Goal: Task Accomplishment & Management: Complete application form

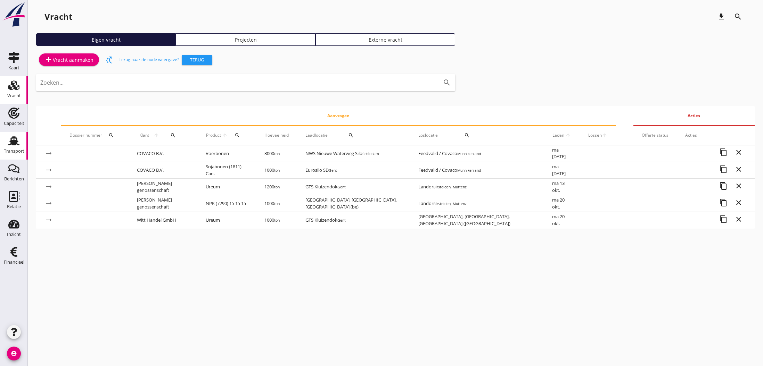
click at [11, 141] on use at bounding box center [13, 140] width 11 height 9
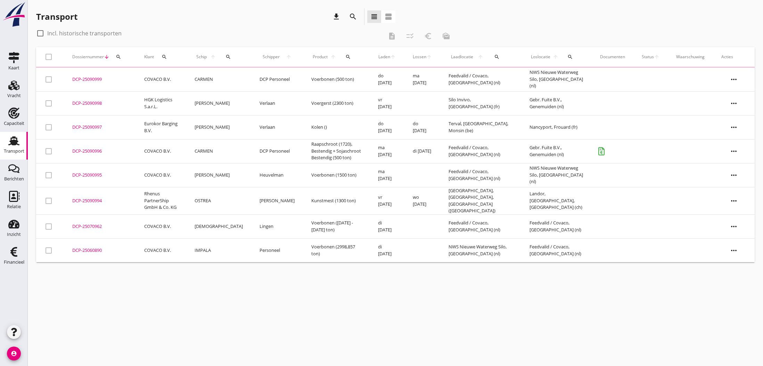
click at [213, 103] on td "[PERSON_NAME]" at bounding box center [218, 103] width 65 height 24
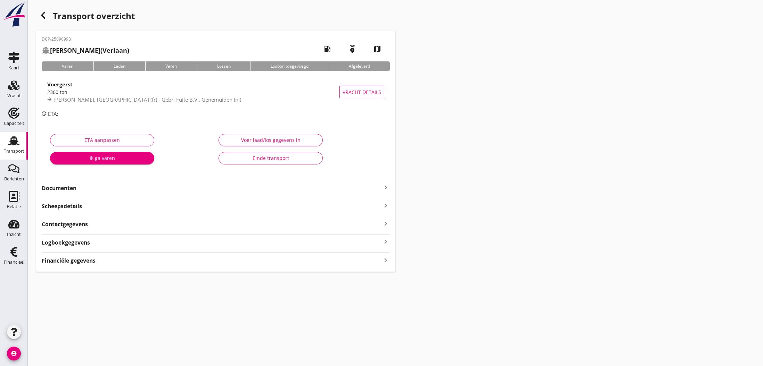
click at [383, 188] on icon "keyboard_arrow_right" at bounding box center [385, 187] width 8 height 8
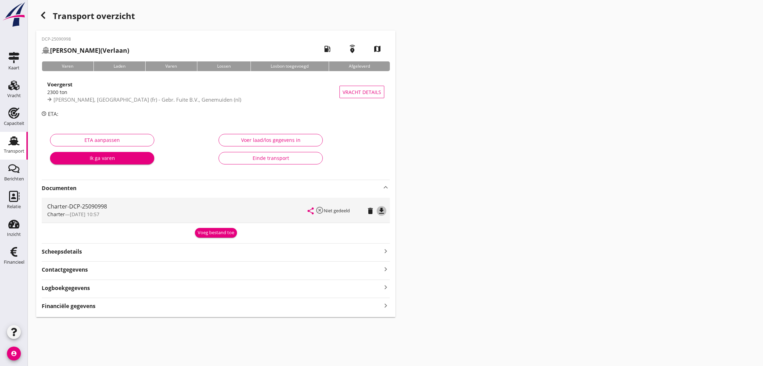
click at [381, 210] on icon "file_download" at bounding box center [381, 211] width 8 height 8
click at [381, 210] on icon "open_in_browser" at bounding box center [381, 211] width 8 height 8
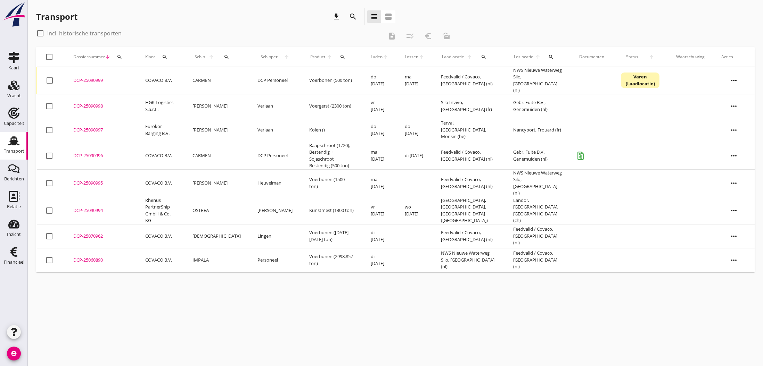
click at [87, 152] on div "DCP-25090996" at bounding box center [100, 155] width 55 height 7
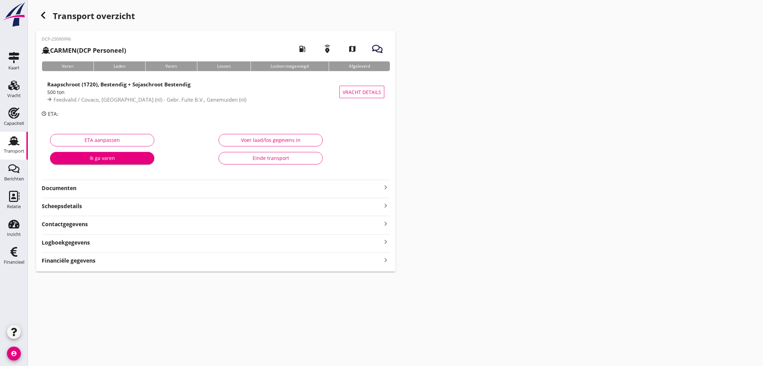
click at [258, 158] on div "Einde transport" at bounding box center [270, 158] width 92 height 7
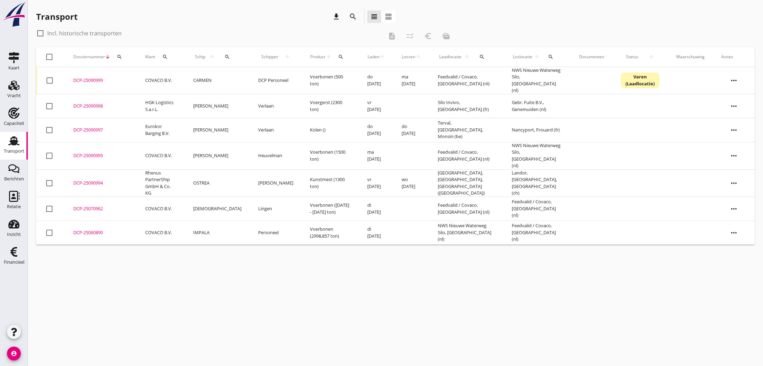
click at [91, 206] on div "DCP-25070962" at bounding box center [100, 209] width 55 height 7
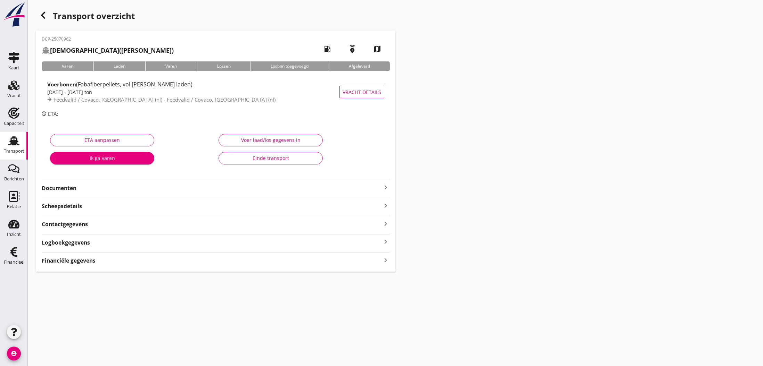
click at [386, 259] on icon "keyboard_arrow_right" at bounding box center [385, 260] width 8 height 9
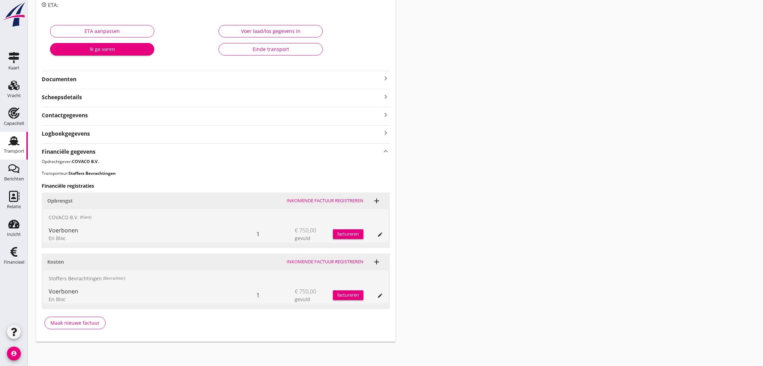
scroll to position [109, 0]
click at [74, 323] on div "Maak nieuwe factuur" at bounding box center [74, 323] width 49 height 7
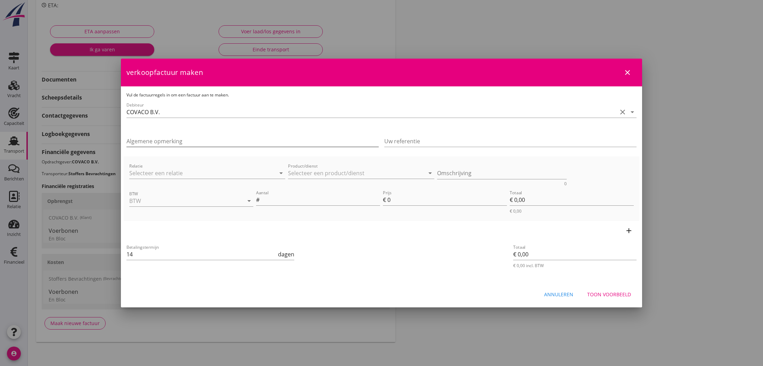
click at [134, 144] on input "Algemene opmerking" at bounding box center [252, 141] width 252 height 11
type input "4 augustus al begonnen"
click at [145, 173] on input "Relatie" at bounding box center [197, 173] width 136 height 11
click at [333, 166] on div "Product/dienst arrow_drop_down" at bounding box center [361, 175] width 146 height 22
click at [332, 175] on input "Product/dienst" at bounding box center [356, 173] width 136 height 11
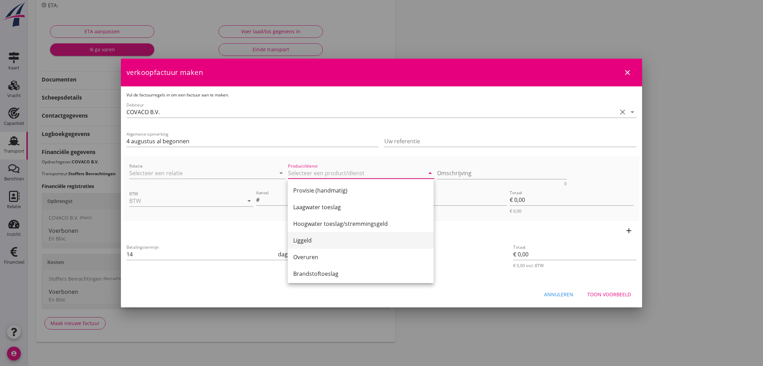
scroll to position [50, 0]
click at [300, 240] on div "Liggeld" at bounding box center [360, 240] width 135 height 8
type input "Liggeld"
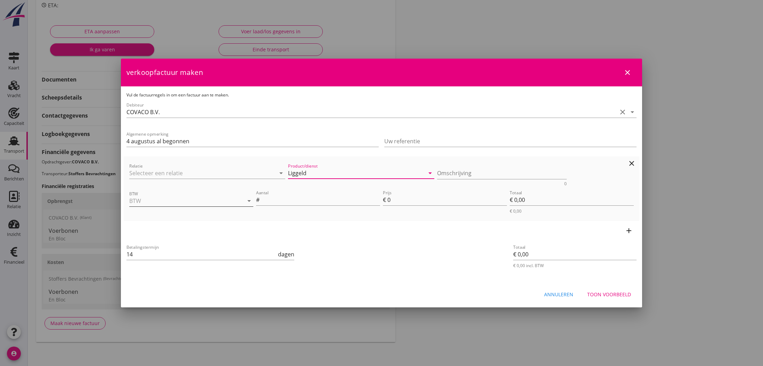
click at [170, 203] on input "BTW" at bounding box center [181, 200] width 105 height 11
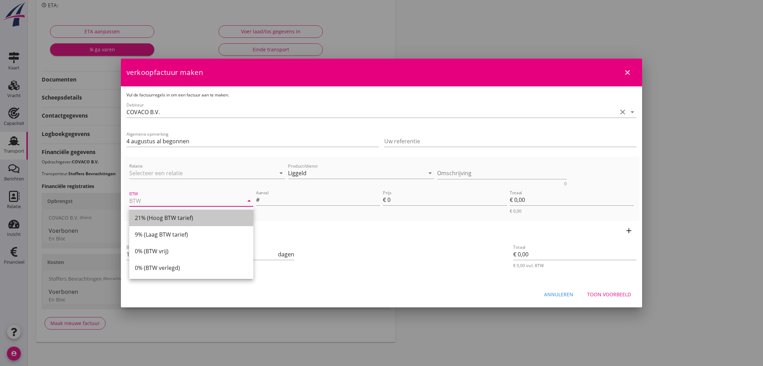
click at [170, 220] on div "21% (Hoog BTW tarief)" at bounding box center [191, 218] width 113 height 8
type input "21% (Hoog BTW tarief)"
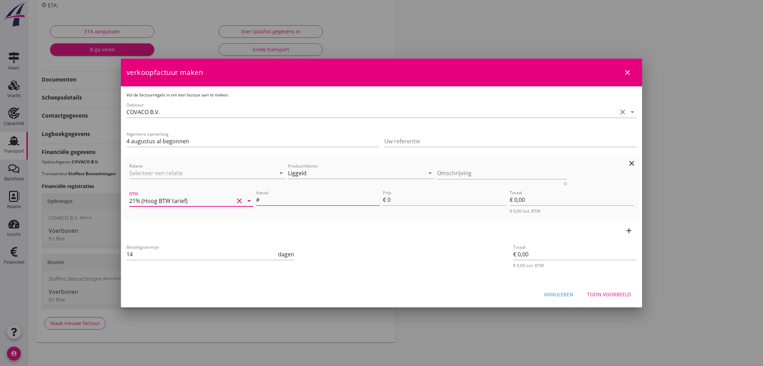
click at [272, 199] on input "Aantal" at bounding box center [320, 199] width 119 height 11
type input "45"
click at [411, 202] on input "0" at bounding box center [446, 199] width 119 height 11
type input "7"
type input "€ 315,00"
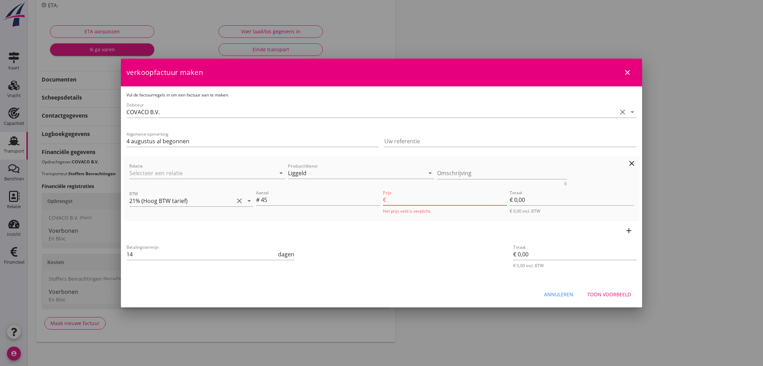
type input "€ 315,00"
type input "75"
type input "€ 3.375,00"
type input "750"
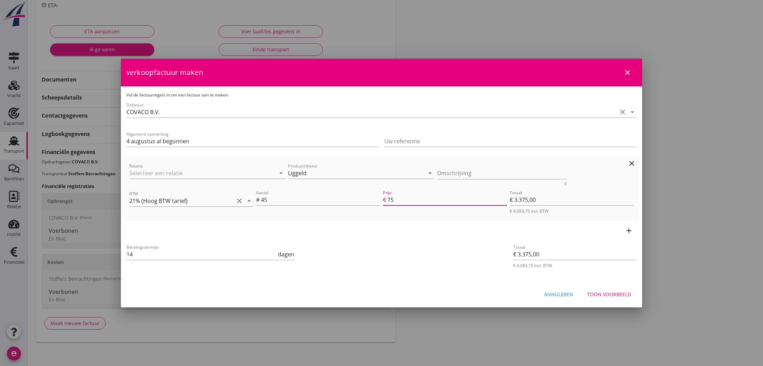
type input "€ 33.750,00"
type input "750"
click at [627, 230] on icon "add" at bounding box center [628, 231] width 8 height 8
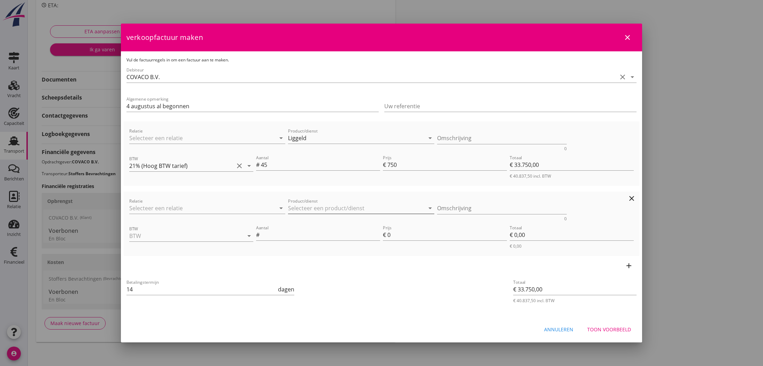
click at [330, 206] on input "Product/dienst" at bounding box center [356, 208] width 136 height 11
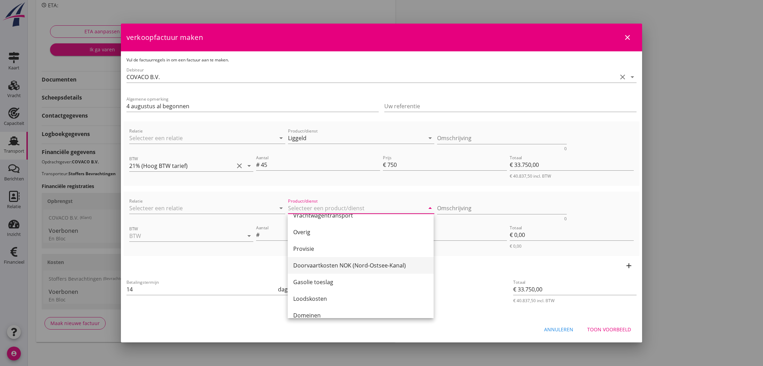
scroll to position [231, 0]
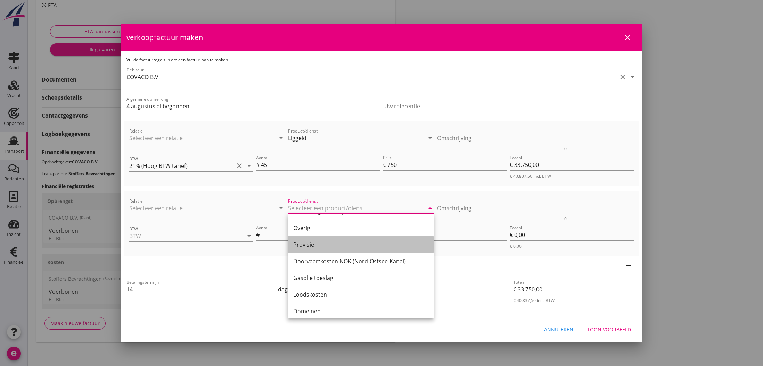
click at [314, 245] on div "Provisie" at bounding box center [360, 245] width 135 height 8
type input "Provisie"
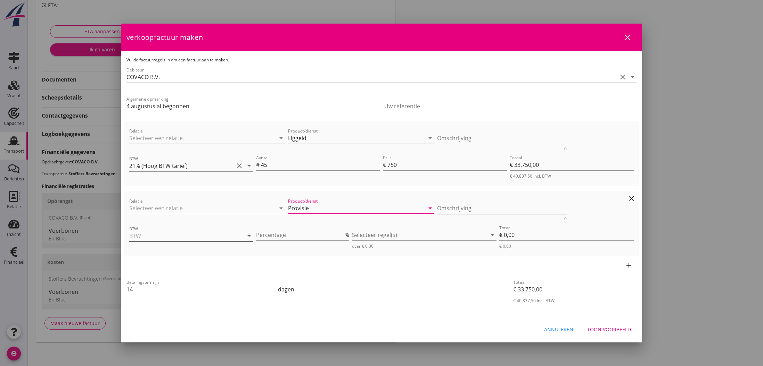
click at [196, 237] on input "BTW" at bounding box center [181, 236] width 105 height 11
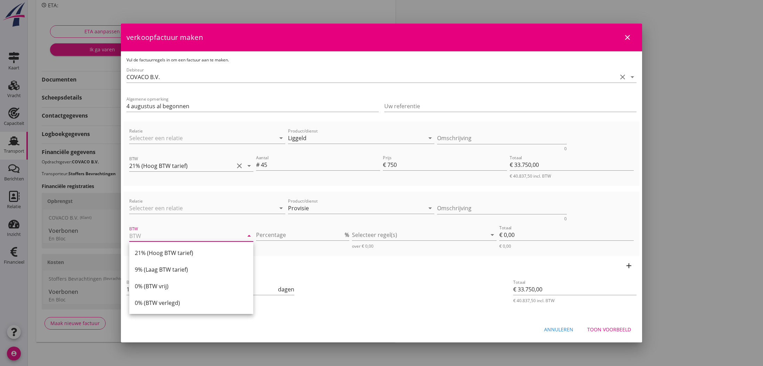
drag, startPoint x: 178, startPoint y: 255, endPoint x: 236, endPoint y: 248, distance: 58.7
click at [178, 255] on div "21% (Hoog BTW tarief)" at bounding box center [191, 253] width 113 height 8
type input "21% (Hoog BTW tarief)"
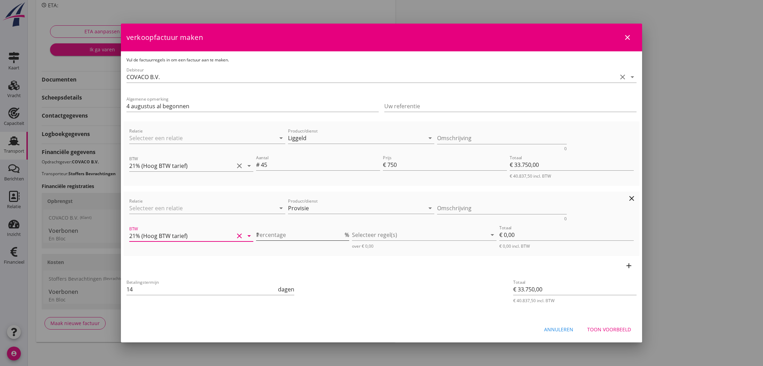
click at [343, 234] on input "1" at bounding box center [299, 235] width 87 height 11
click at [343, 234] on input "2" at bounding box center [299, 235] width 87 height 11
click at [343, 234] on input "3" at bounding box center [299, 235] width 87 height 11
click at [343, 234] on input "4" at bounding box center [299, 235] width 87 height 11
click at [343, 234] on input "5" at bounding box center [299, 235] width 87 height 11
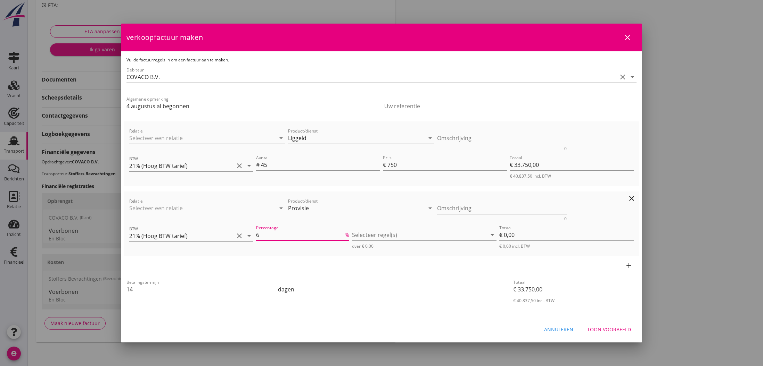
click at [343, 234] on input "6" at bounding box center [299, 235] width 87 height 11
click at [343, 234] on input "7" at bounding box center [299, 235] width 87 height 11
type input "8"
click at [343, 234] on input "8" at bounding box center [299, 235] width 87 height 11
click at [365, 235] on div at bounding box center [419, 235] width 134 height 11
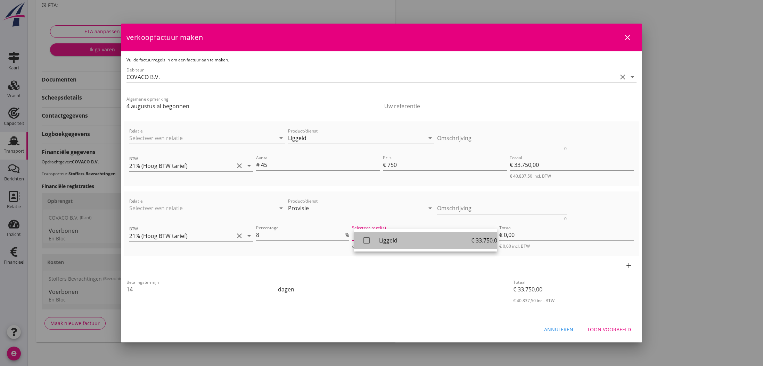
click at [368, 241] on icon "check_box_outline_blank" at bounding box center [366, 241] width 14 height 14
type input "€ 2.700,00"
click at [608, 330] on div "Toon voorbeeld" at bounding box center [609, 329] width 44 height 7
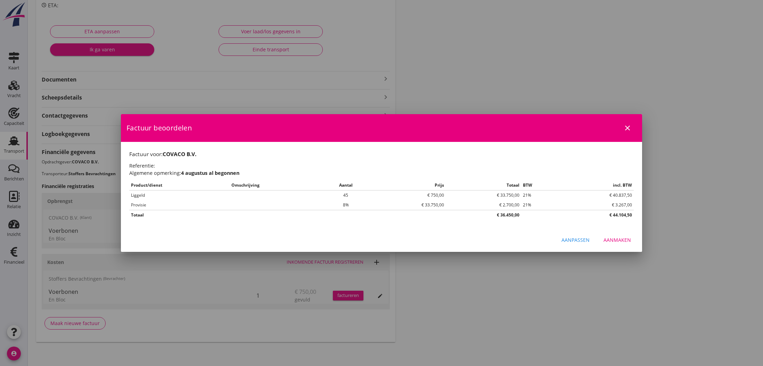
click at [584, 241] on div "Aanpassen" at bounding box center [575, 239] width 28 height 7
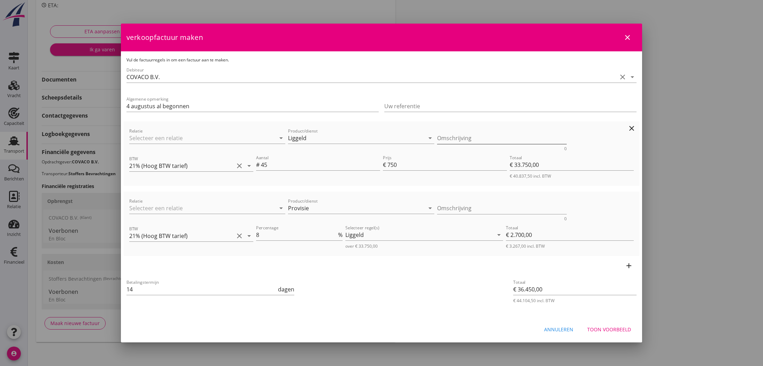
click at [445, 140] on textarea "Omschrijving" at bounding box center [502, 138] width 130 height 11
type textarea "[DATE]. t/m [DATE]."
click at [606, 330] on div "Toon voorbeeld" at bounding box center [609, 329] width 44 height 7
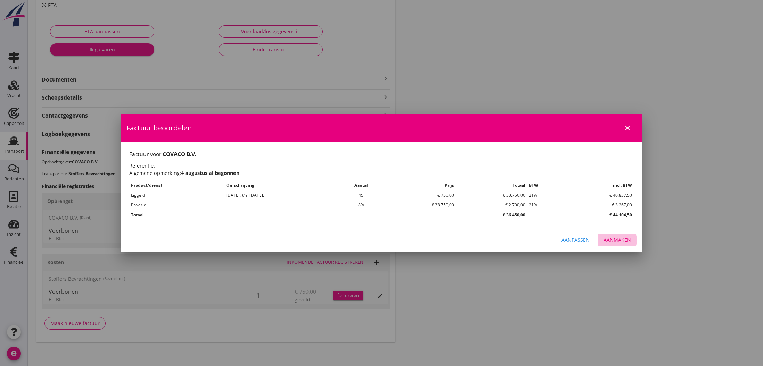
click at [617, 241] on div "Aanmaken" at bounding box center [616, 239] width 27 height 7
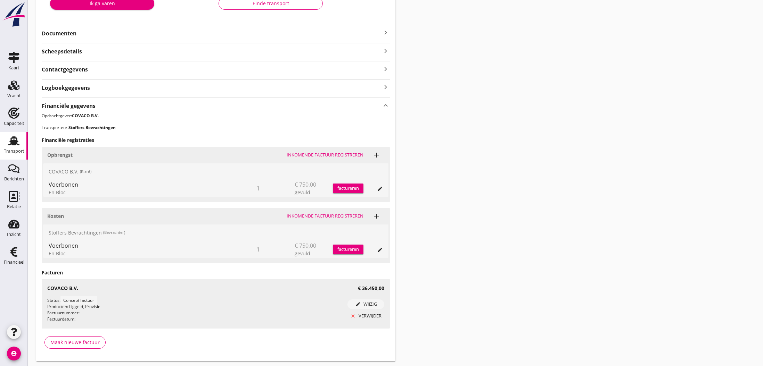
scroll to position [156, 0]
click at [15, 255] on icon "Financieel" at bounding box center [13, 252] width 11 height 11
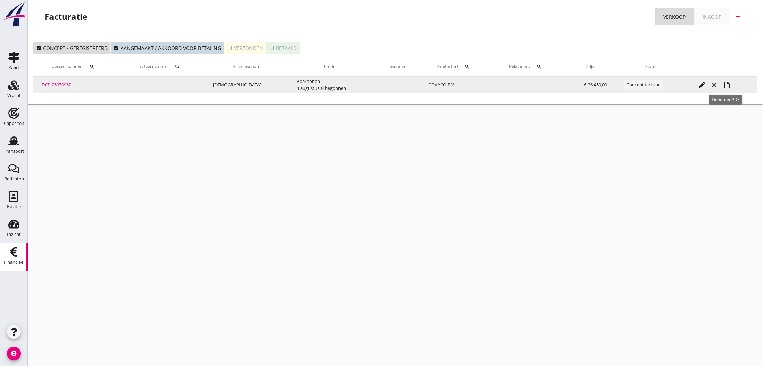
click at [726, 85] on icon "note_add" at bounding box center [726, 85] width 8 height 8
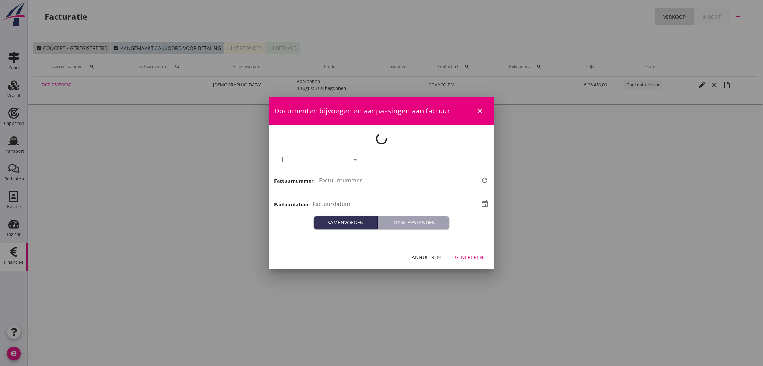
type input "[DATE]"
type input "796"
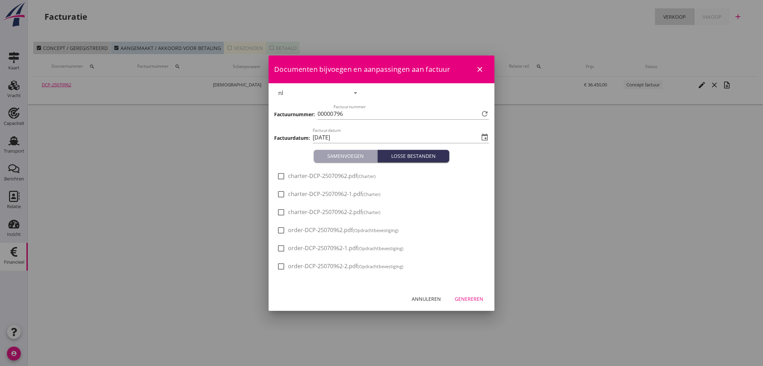
click at [461, 297] on div "Genereren" at bounding box center [469, 299] width 28 height 7
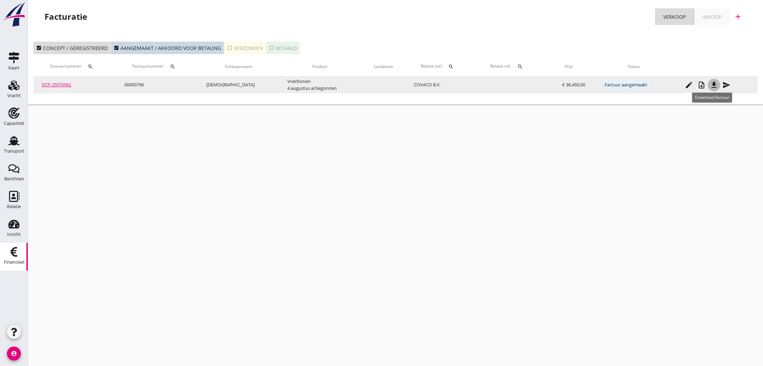
click at [712, 86] on icon "file_download" at bounding box center [713, 85] width 8 height 8
click at [723, 85] on icon "send" at bounding box center [726, 85] width 8 height 8
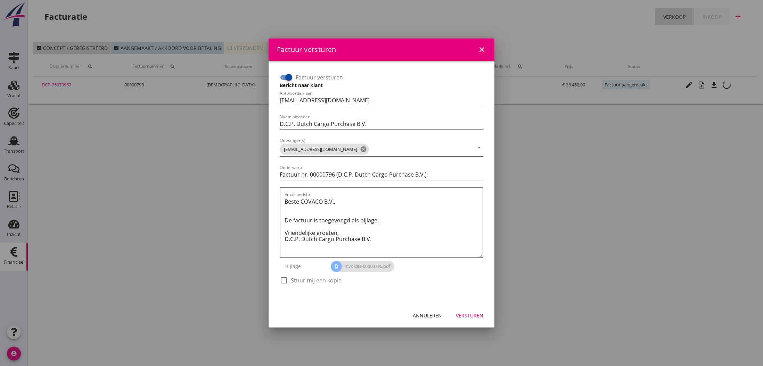
click at [360, 151] on icon "cancel" at bounding box center [363, 149] width 7 height 7
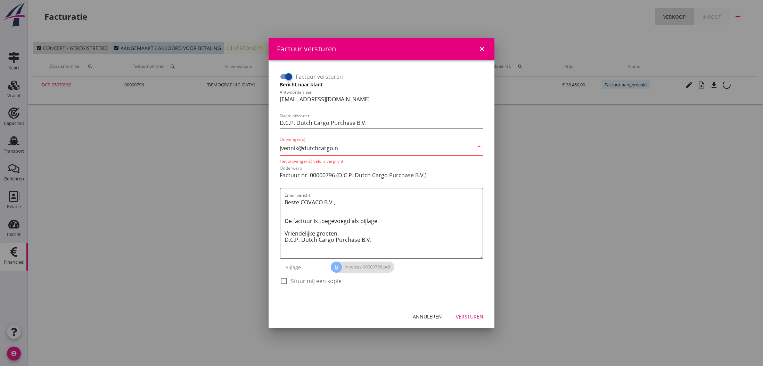
type input "[EMAIL_ADDRESS][DOMAIN_NAME]"
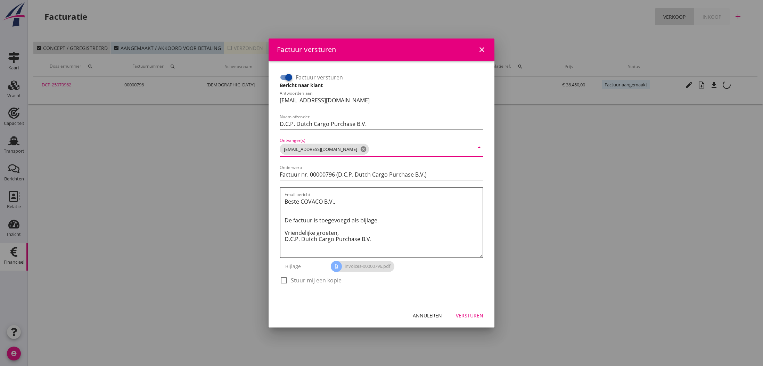
click at [472, 315] on div "Versturen" at bounding box center [469, 315] width 27 height 7
